Goal: Find specific page/section: Find specific page/section

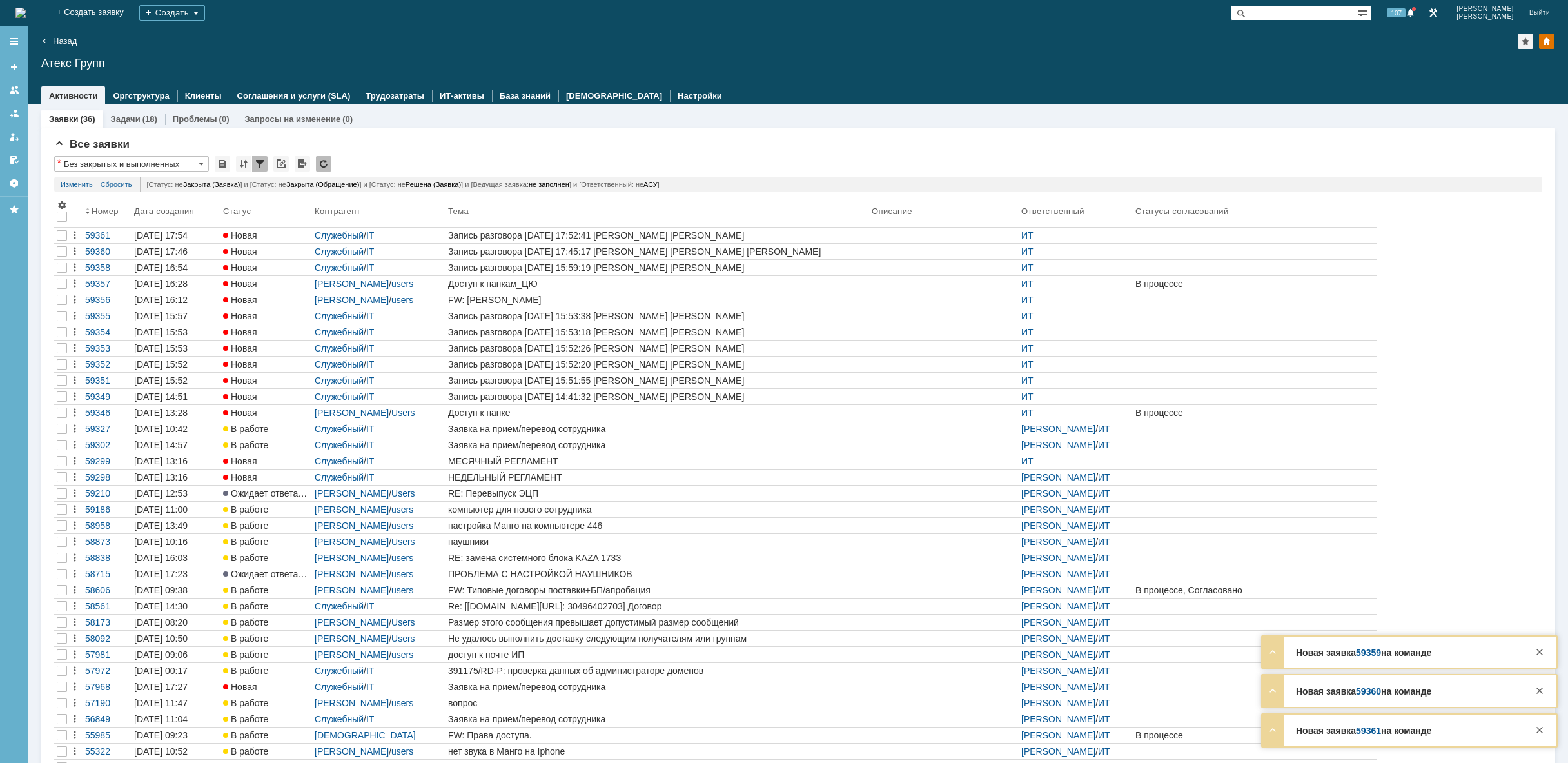
click at [26, 9] on img at bounding box center [21, 13] width 10 height 10
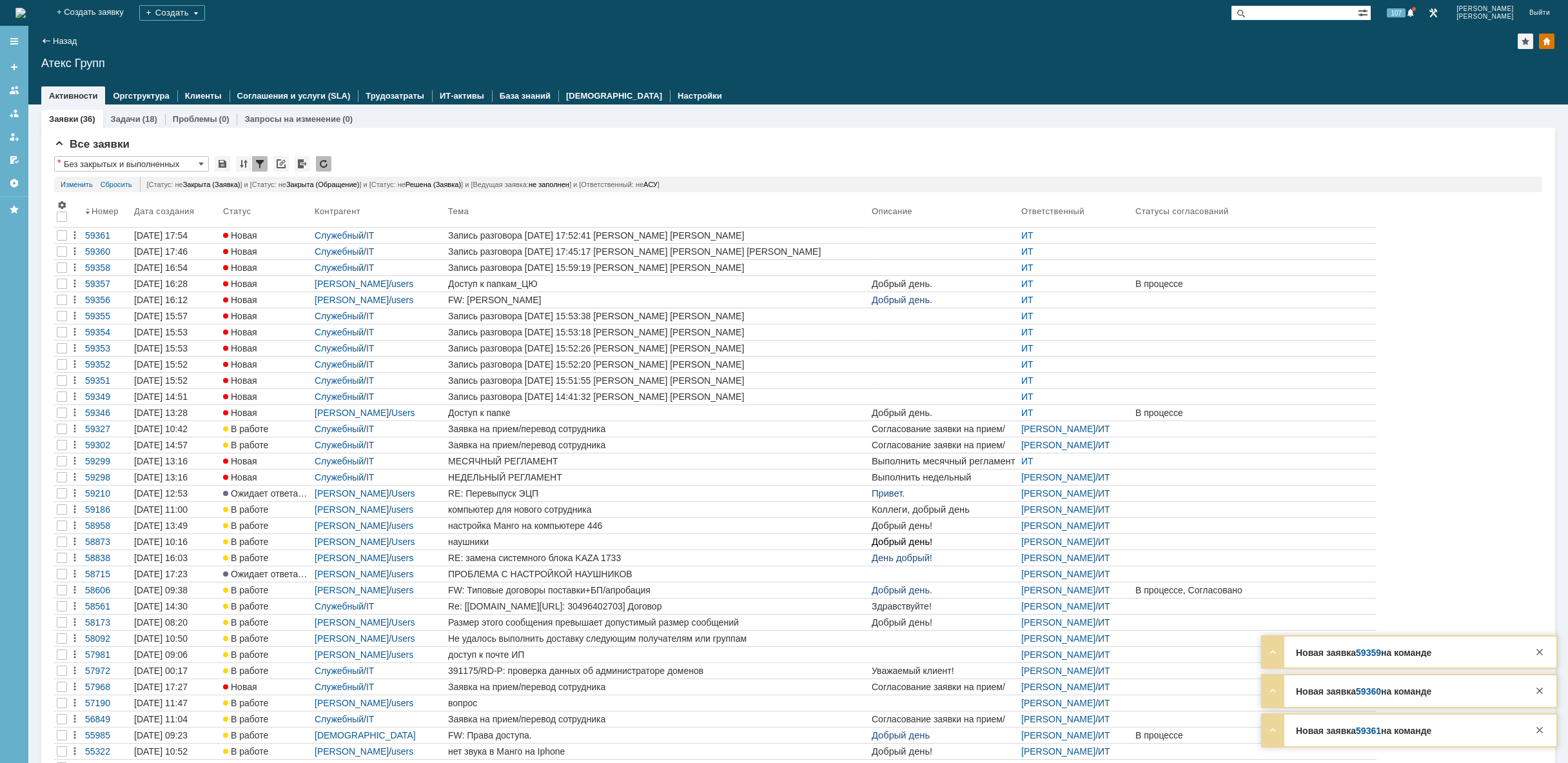
click at [534, 299] on div "FW: [PERSON_NAME]" at bounding box center [657, 299] width 418 height 10
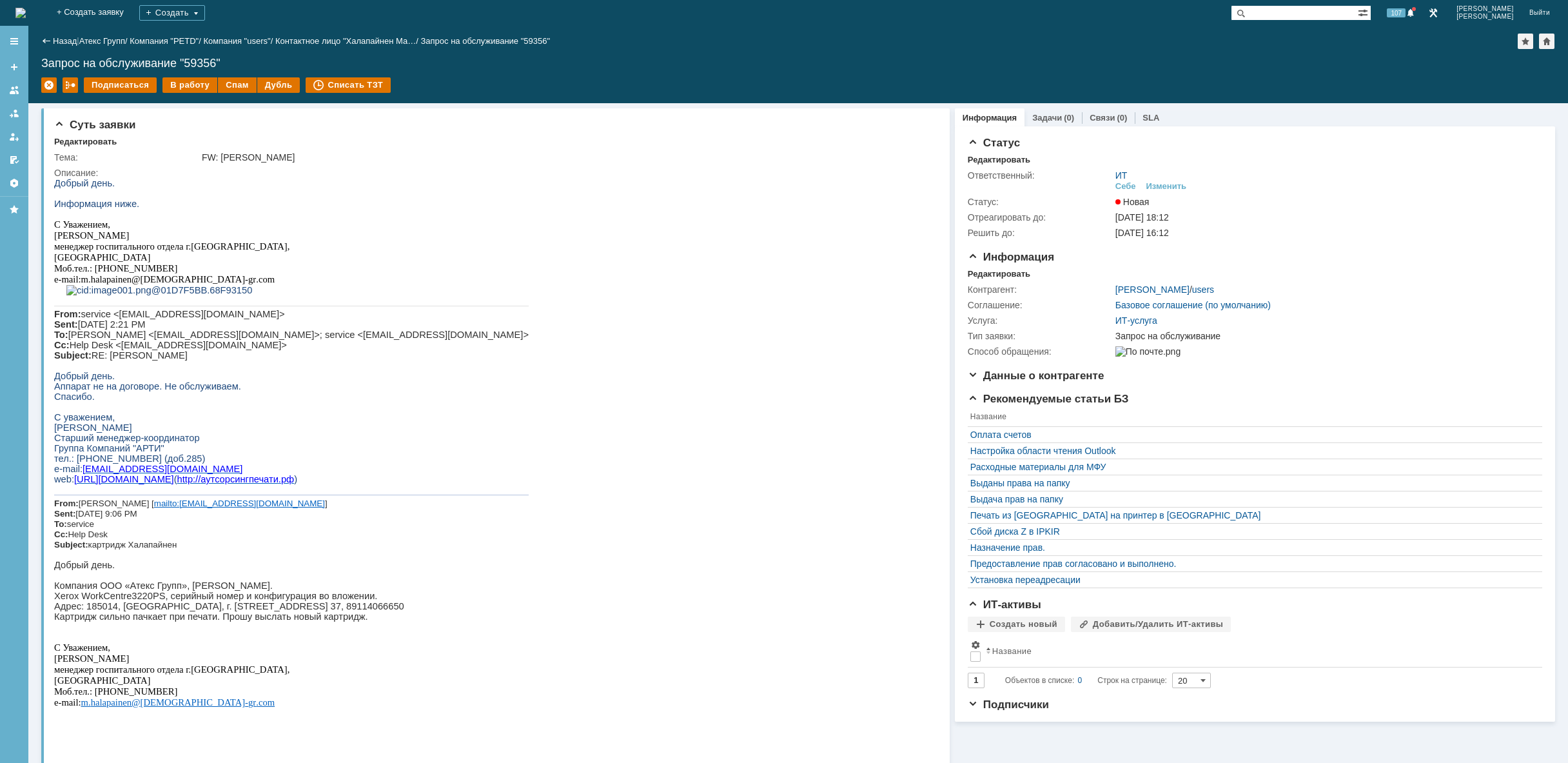
click at [26, 15] on img at bounding box center [21, 13] width 10 height 10
